Goal: Information Seeking & Learning: Learn about a topic

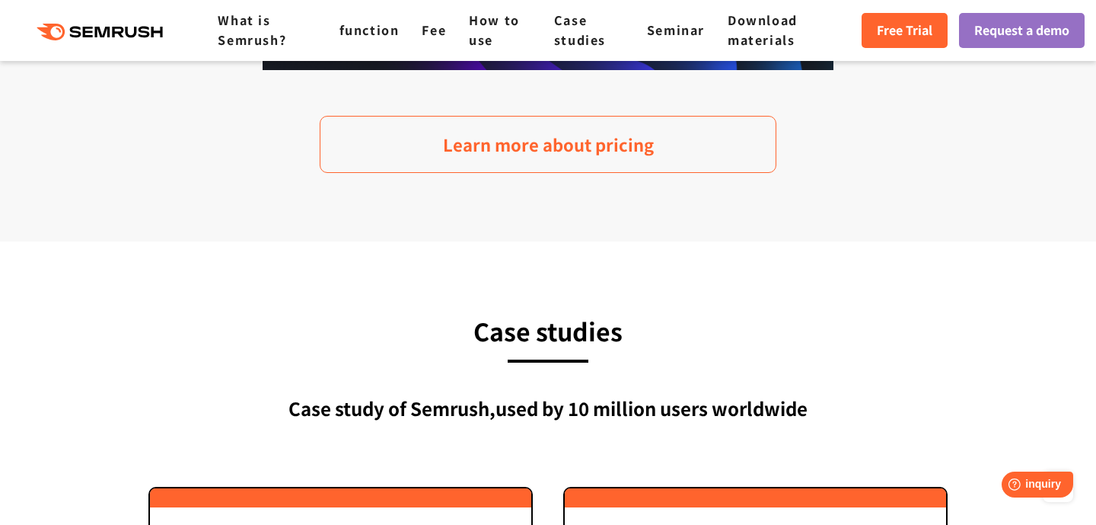
scroll to position [3730, 0]
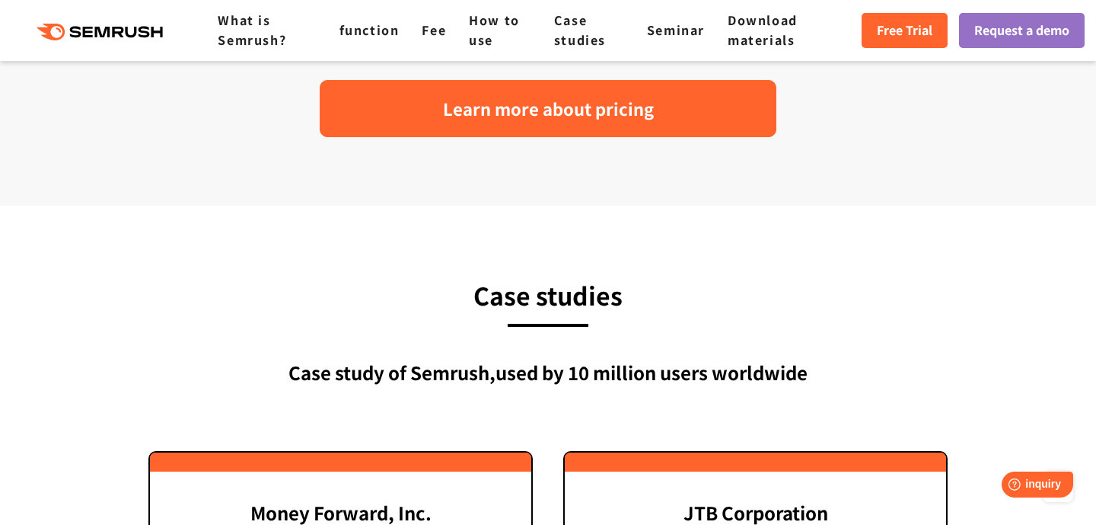
click at [449, 120] on font "Learn more about pricing" at bounding box center [548, 108] width 211 height 24
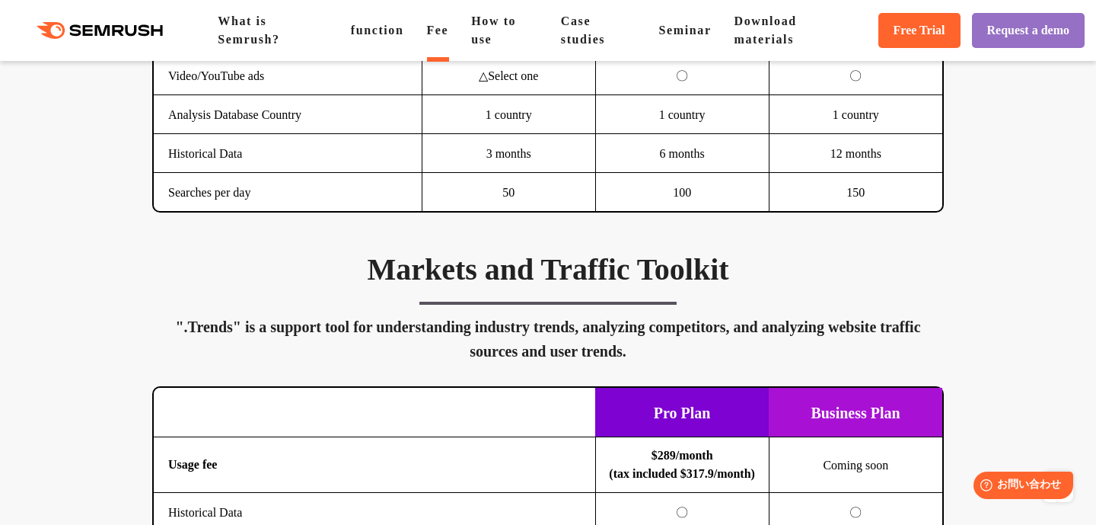
scroll to position [2939, 0]
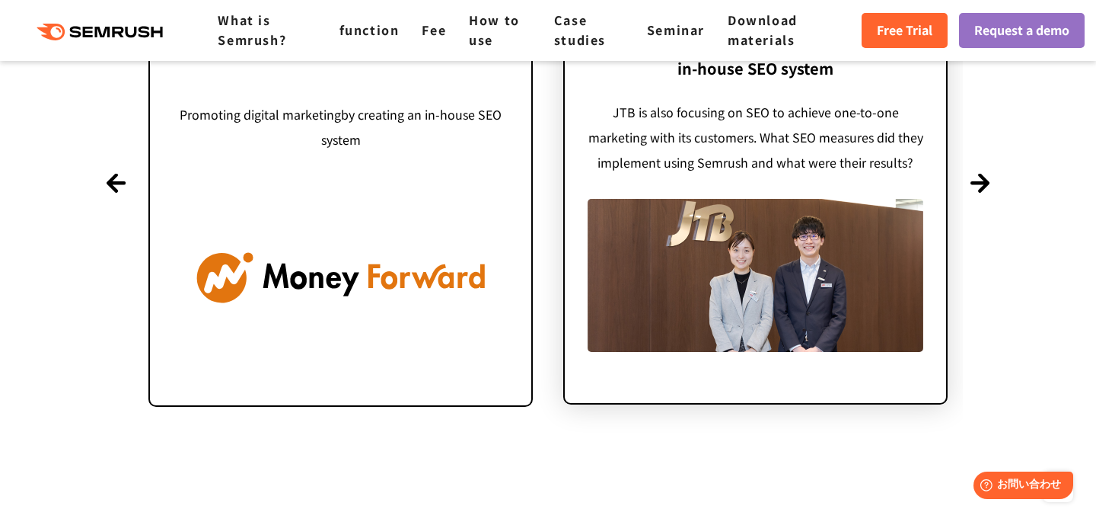
scroll to position [5096, 0]
